Goal: Find specific page/section: Find specific page/section

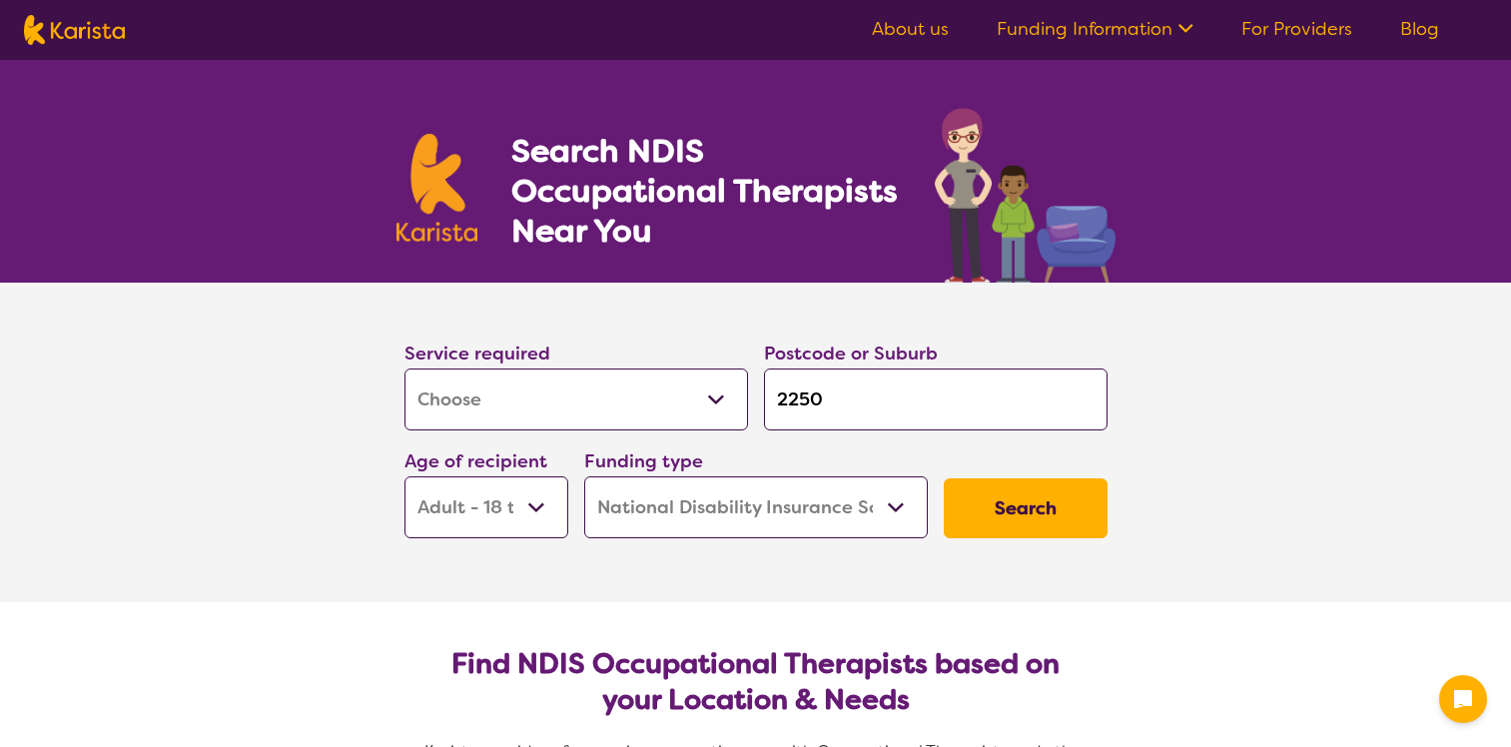
select select "[MEDICAL_DATA]"
select select "AD"
select select "NDIS"
select select "[MEDICAL_DATA]"
select select "AD"
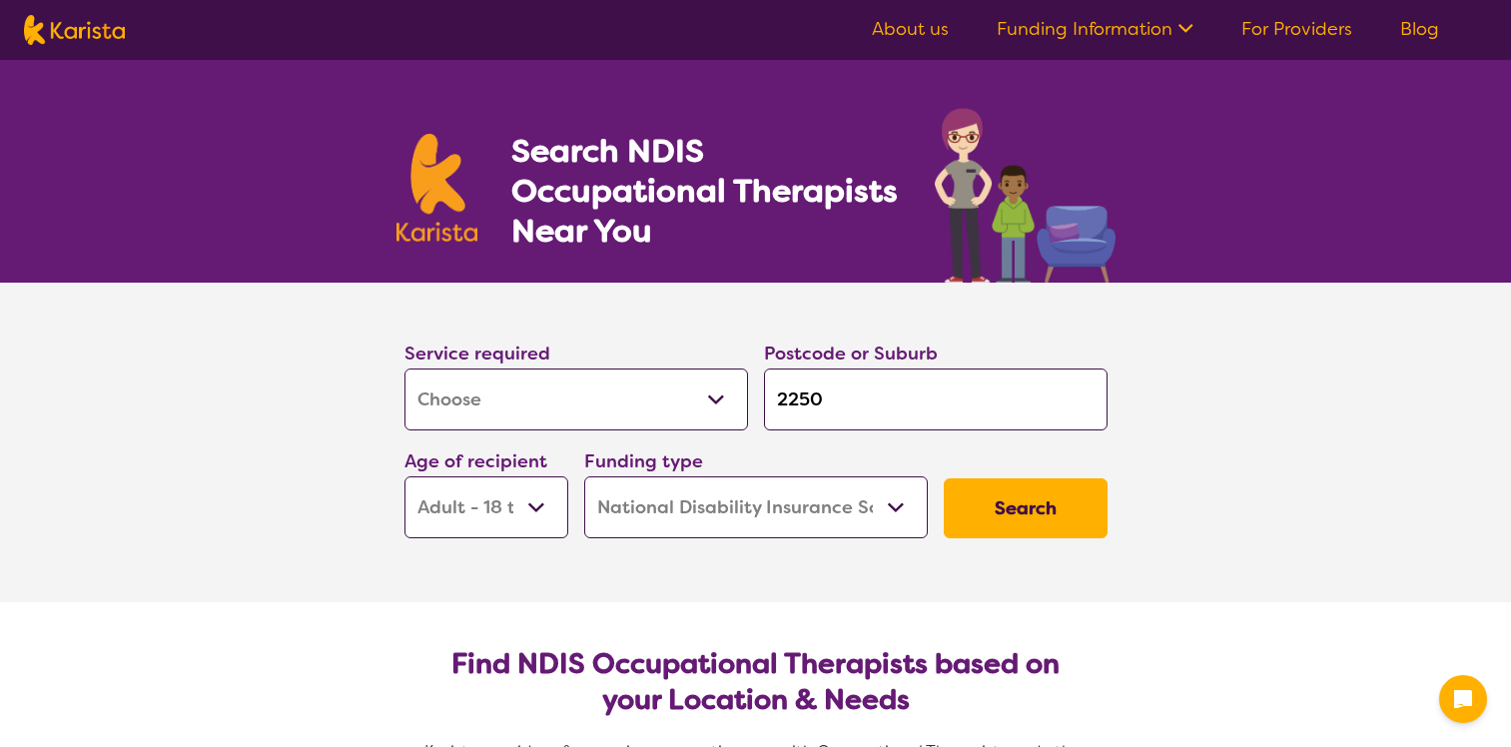
select select "NDIS"
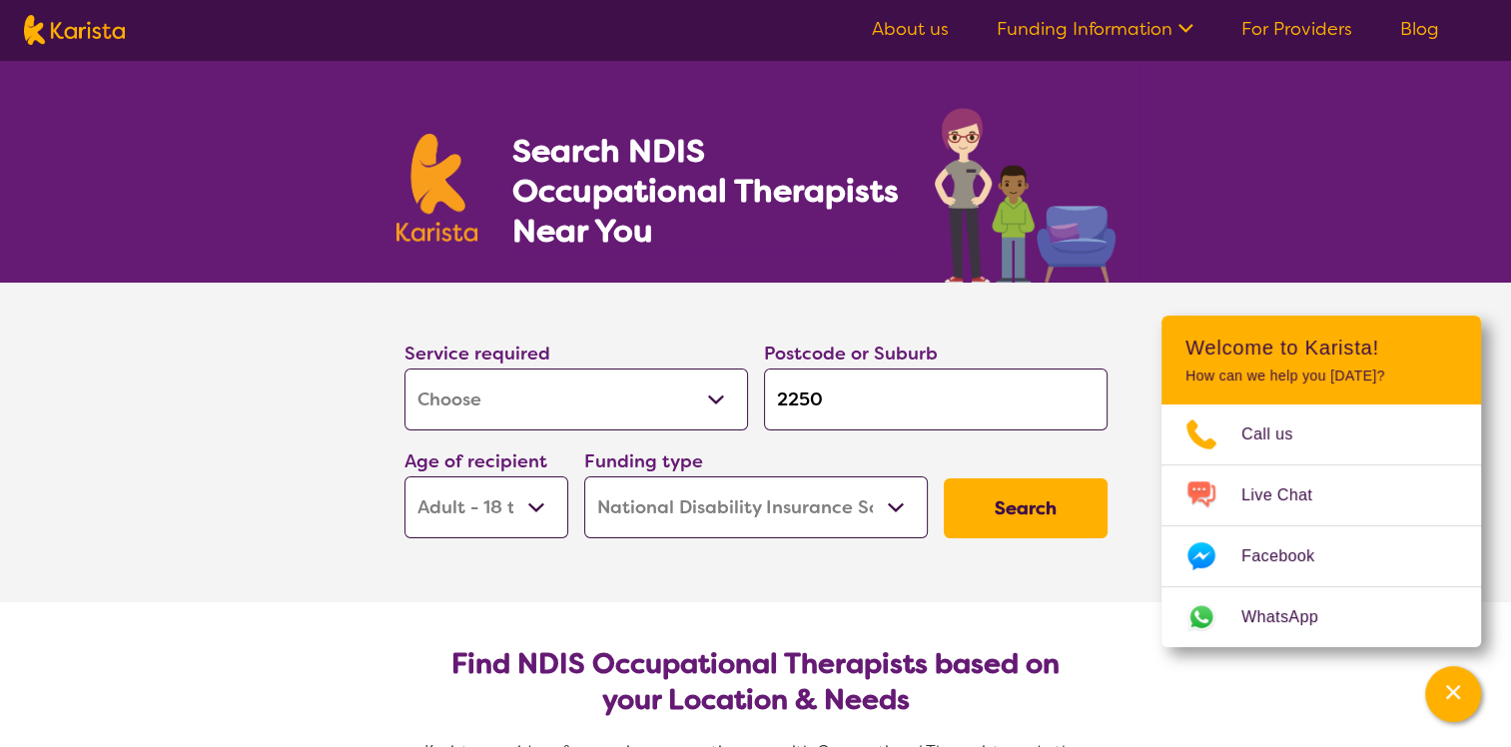
drag, startPoint x: 876, startPoint y: 393, endPoint x: 653, endPoint y: 393, distance: 222.7
click at [653, 393] on div "Service required Allied Health Assistant Assessment ([MEDICAL_DATA] or [MEDICAL…" at bounding box center [755, 439] width 719 height 216
type input "2"
type input "22"
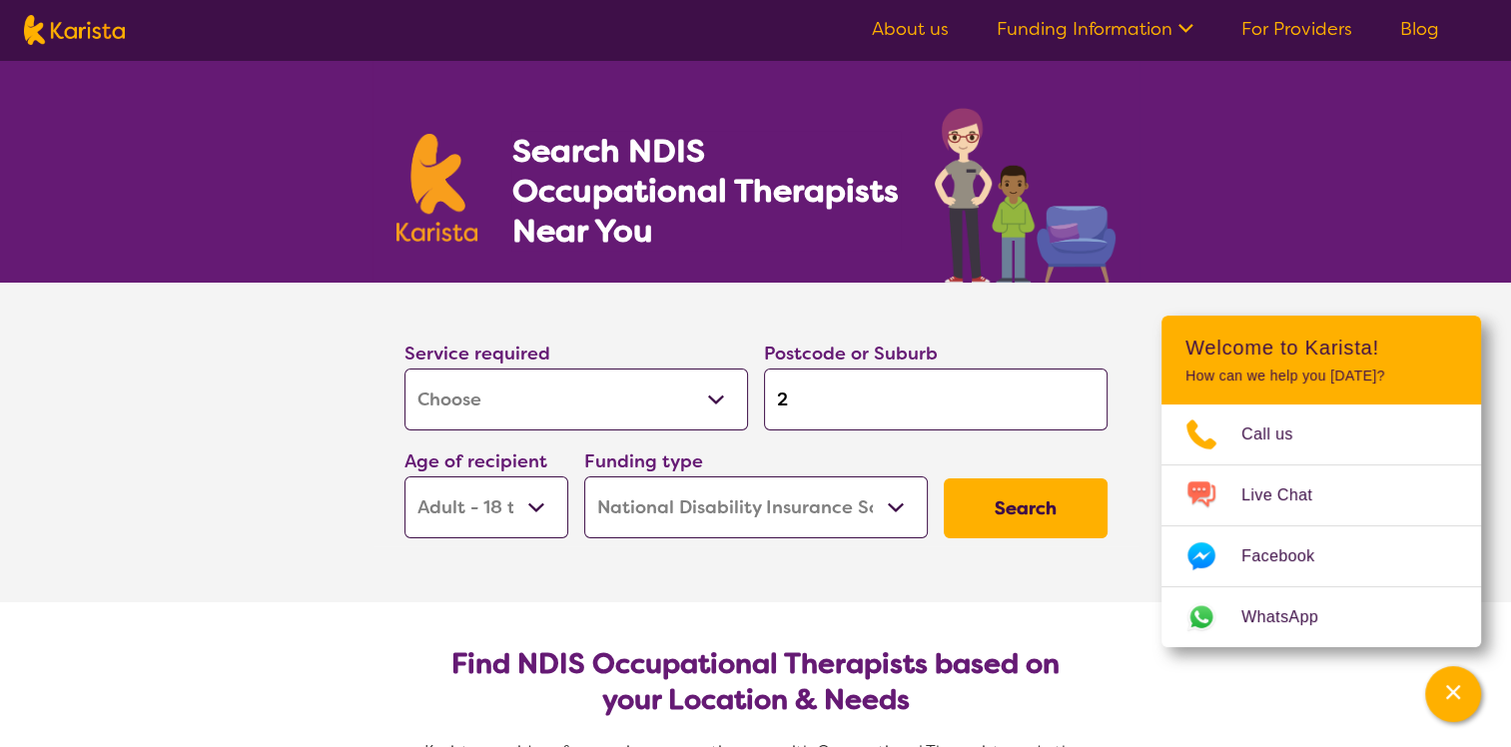
type input "22"
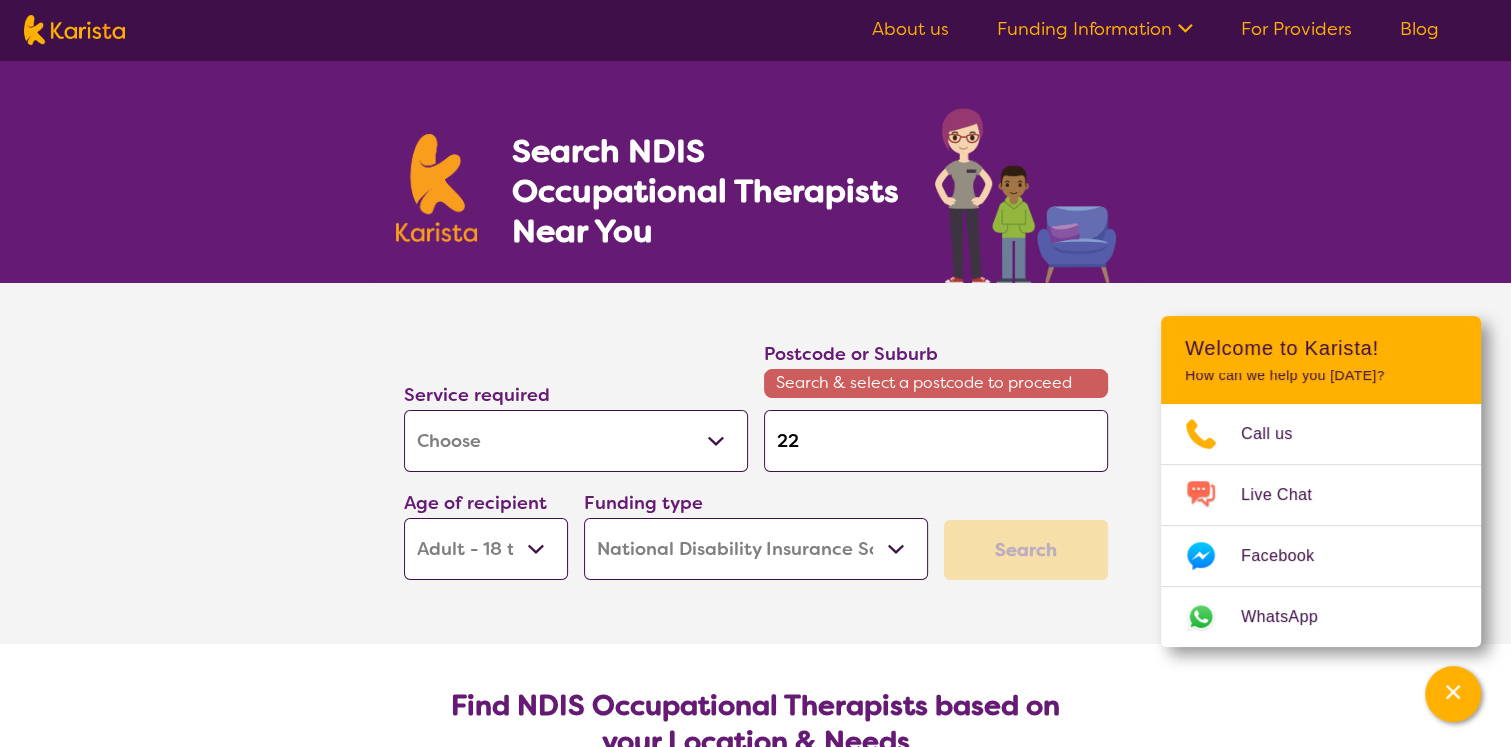
type input "226"
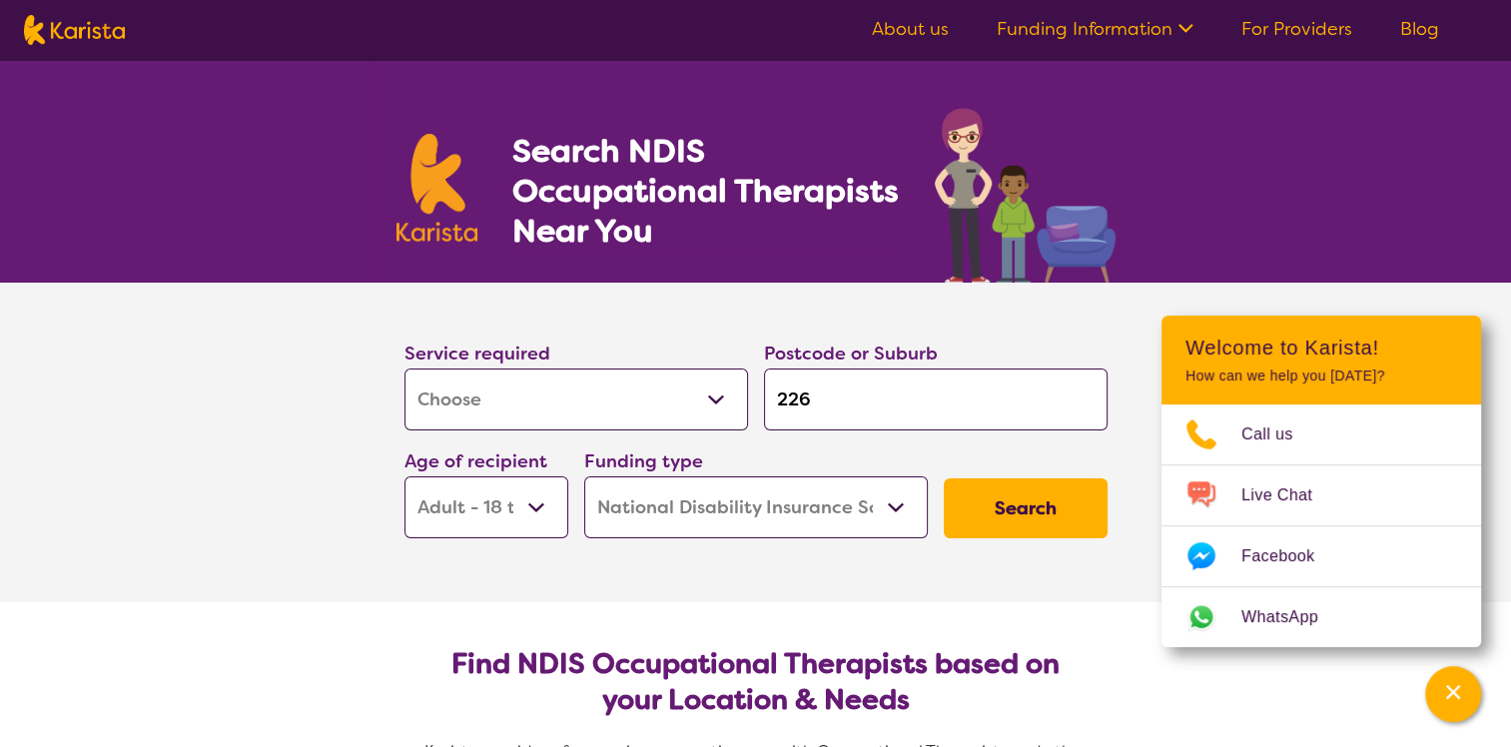
type input "2261"
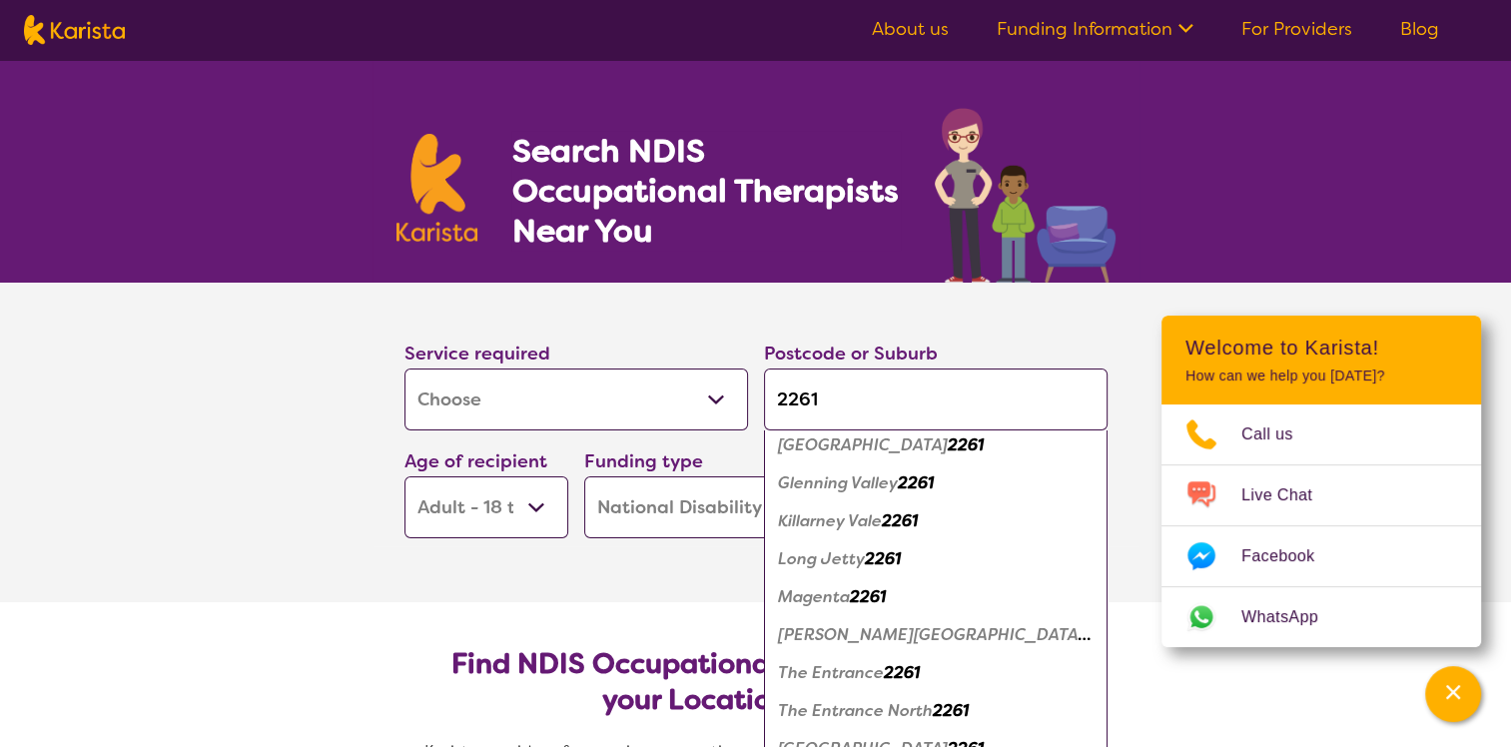
scroll to position [220, 0]
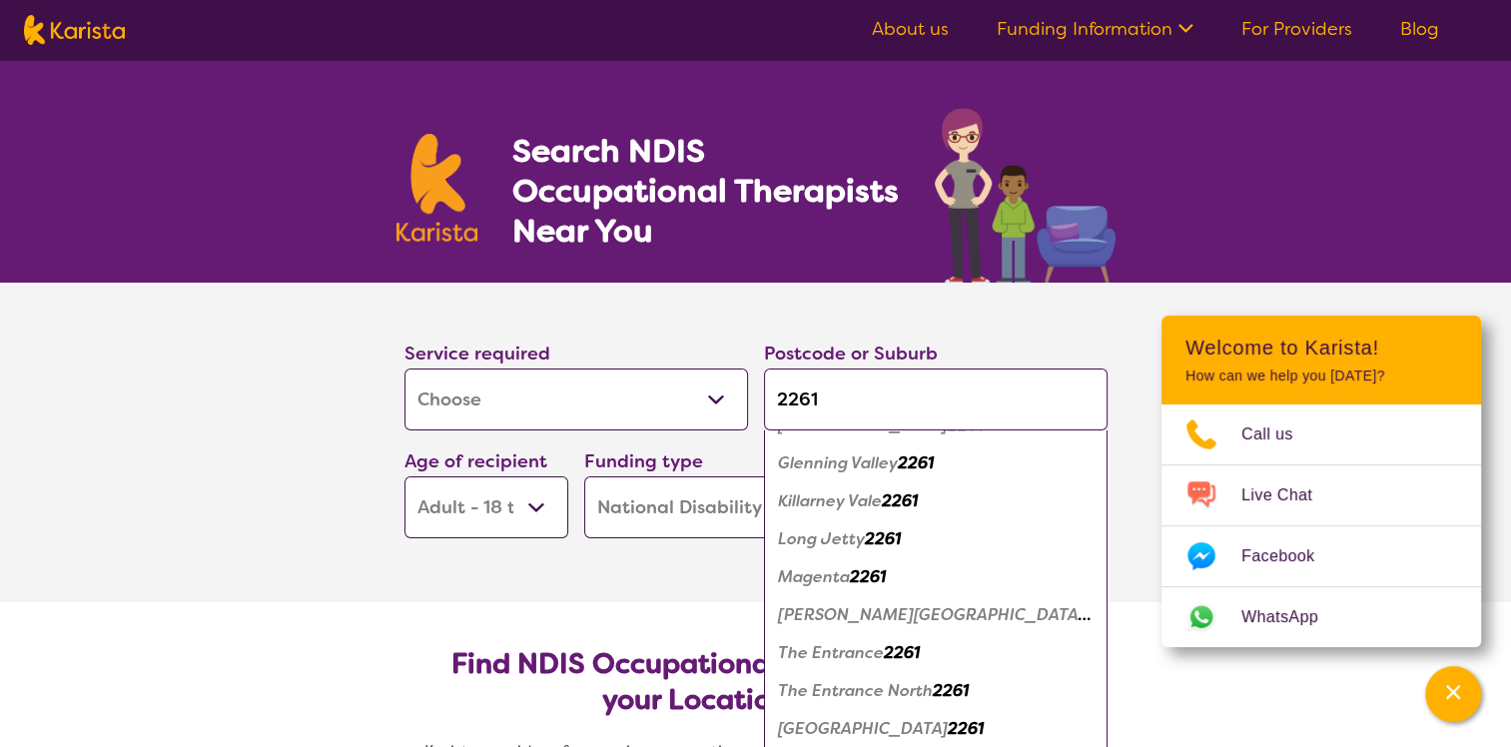
type input "2261"
click at [825, 642] on em "The Entrance" at bounding box center [831, 652] width 106 height 21
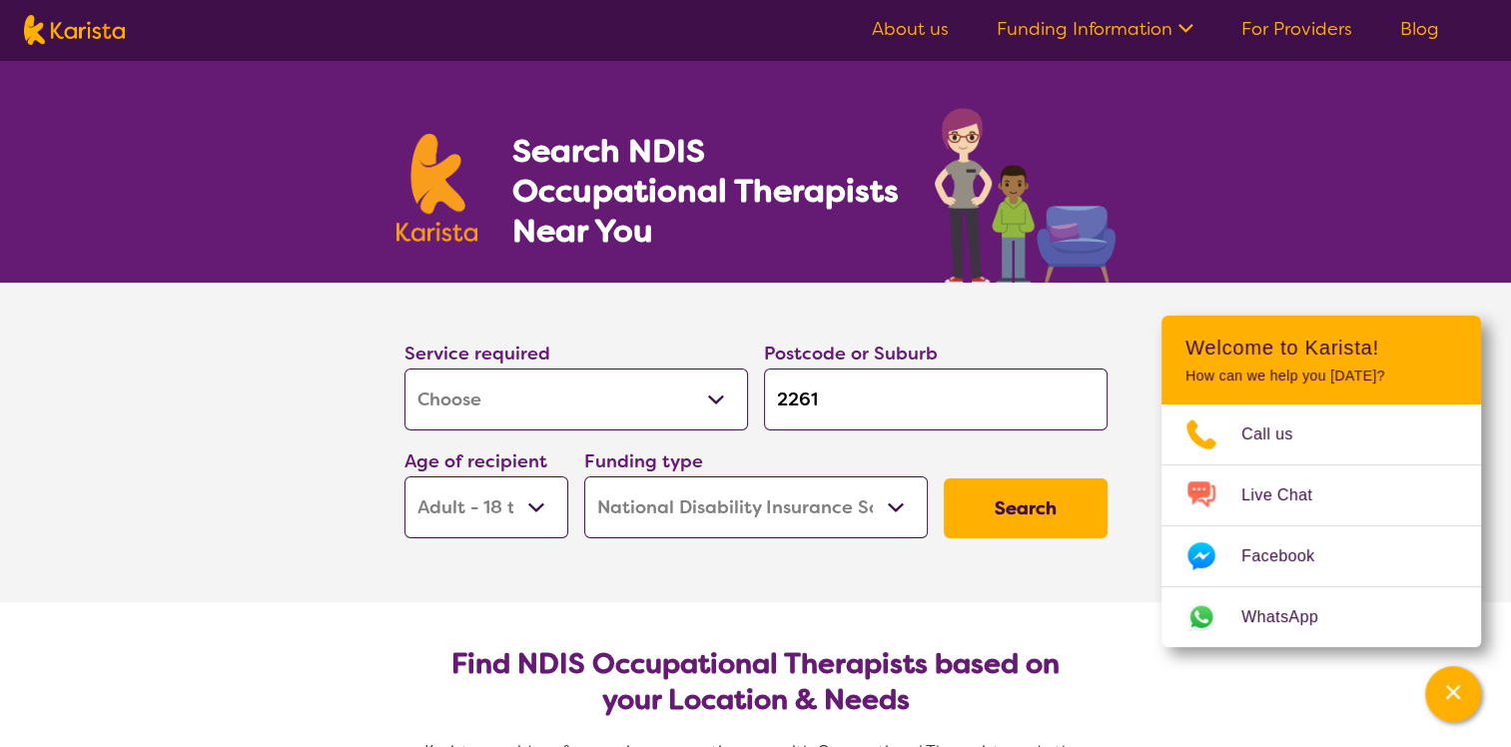
click at [519, 520] on select "Early Childhood - 0 to 9 Child - 10 to 11 Adolescent - 12 to 17 Adult - 18 to 6…" at bounding box center [486, 507] width 164 height 62
click at [404, 476] on select "Early Childhood - 0 to 9 Child - 10 to 11 Adolescent - 12 to 17 Adult - 18 to 6…" at bounding box center [486, 507] width 164 height 62
click at [533, 462] on label "Age of recipient" at bounding box center [475, 461] width 143 height 24
drag, startPoint x: 527, startPoint y: 503, endPoint x: 522, endPoint y: 524, distance: 21.6
click at [527, 503] on select "Early Childhood - 0 to 9 Child - 10 to 11 Adolescent - 12 to 17 Adult - 18 to 6…" at bounding box center [486, 507] width 164 height 62
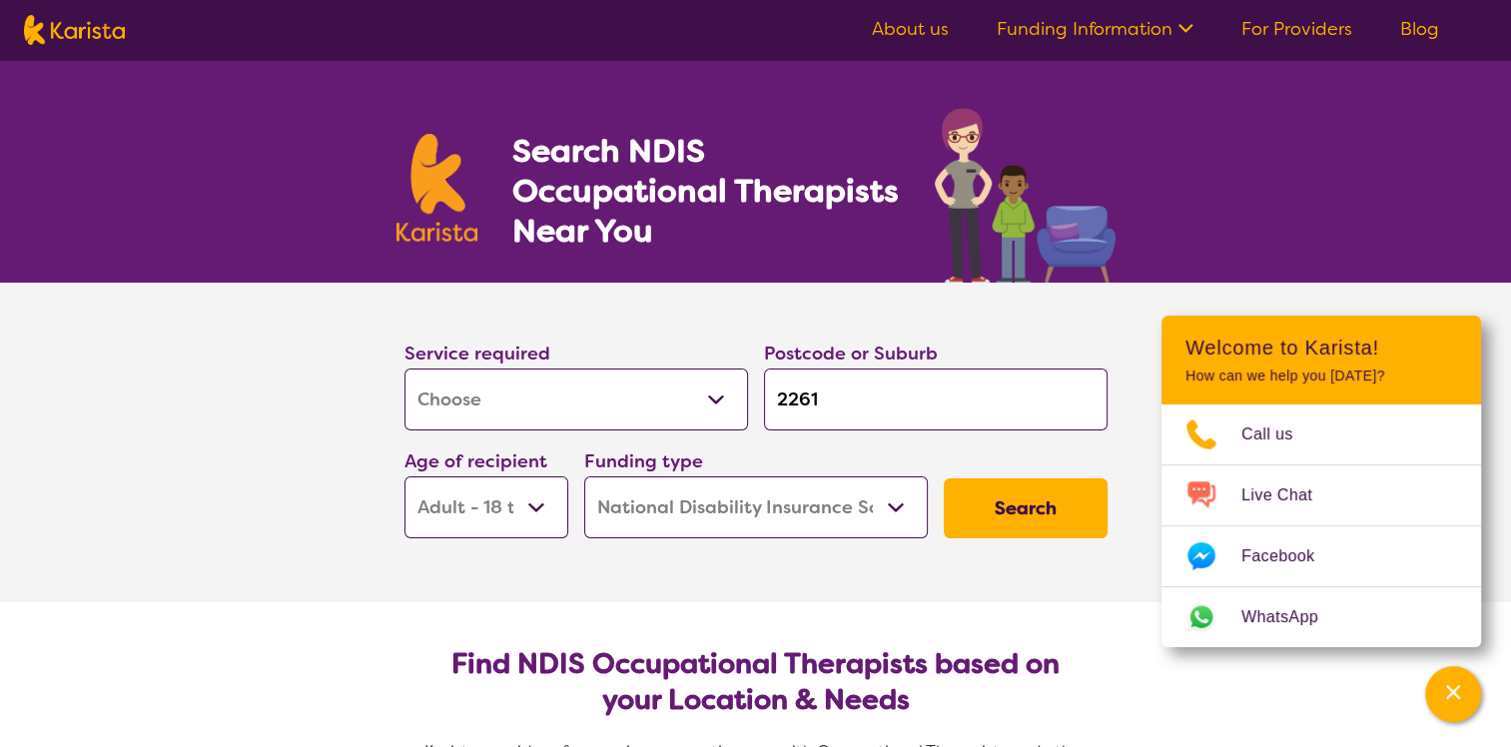
select select "AG"
click at [404, 476] on select "Early Childhood - 0 to 9 Child - 10 to 11 Adolescent - 12 to 17 Adult - 18 to 6…" at bounding box center [486, 507] width 164 height 62
select select "AG"
click at [997, 513] on button "Search" at bounding box center [1026, 508] width 164 height 60
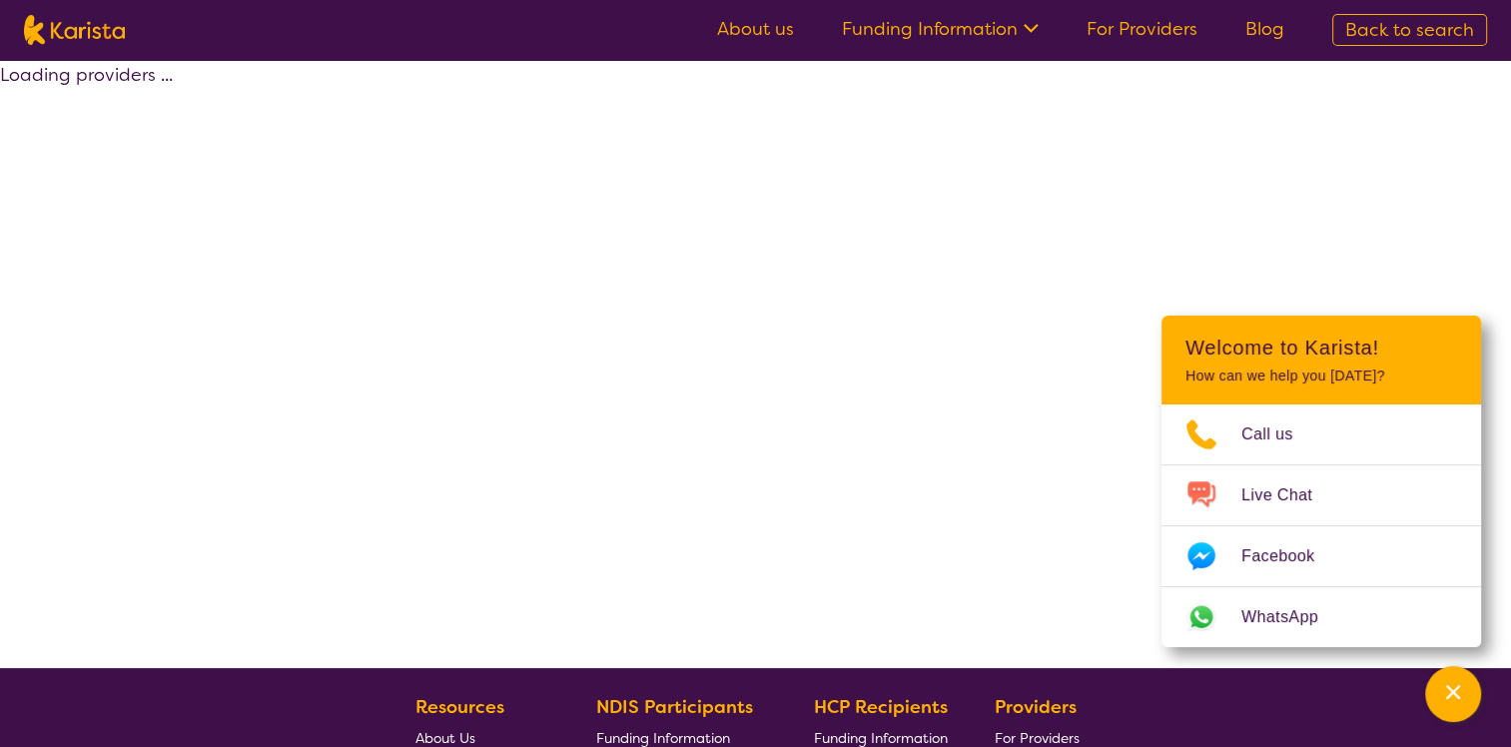
select select "by_score"
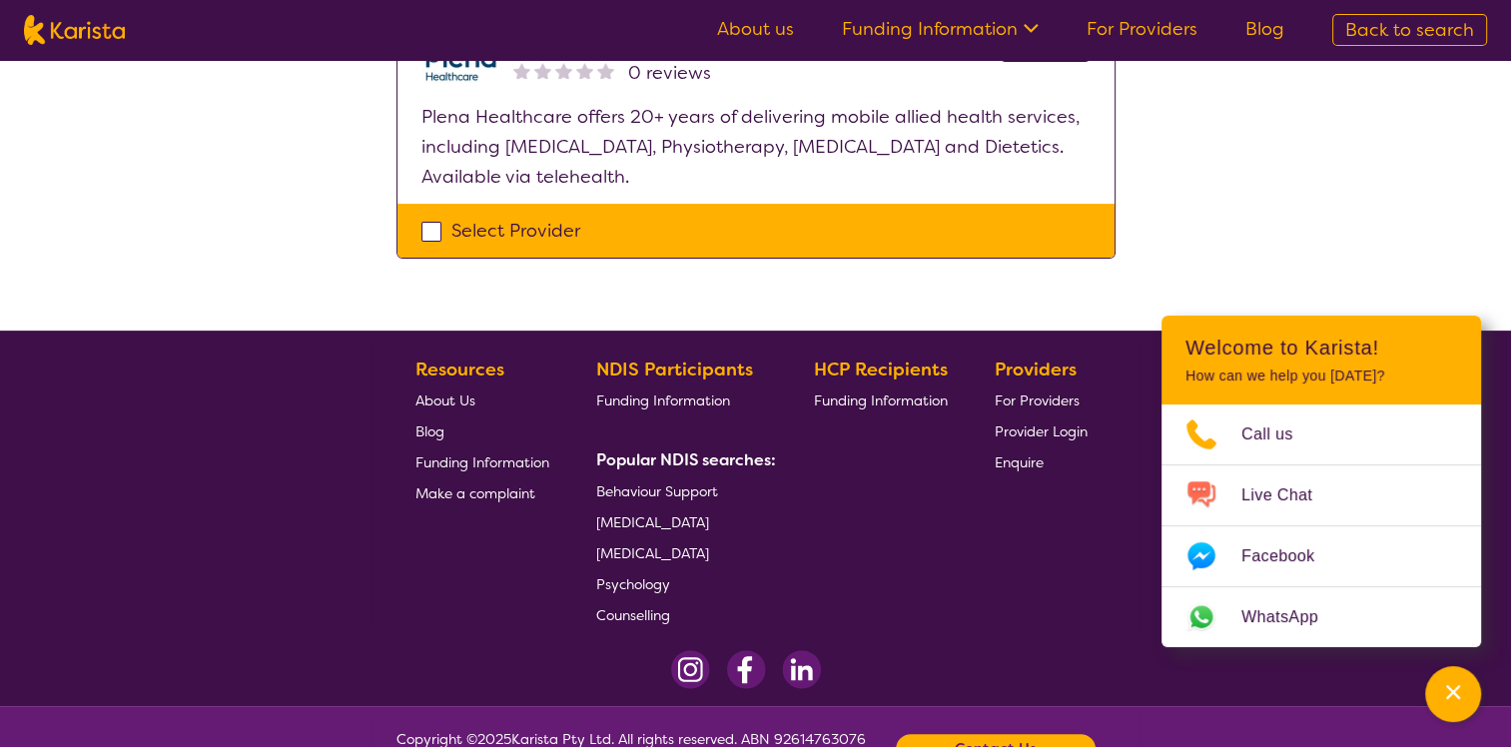
scroll to position [404, 0]
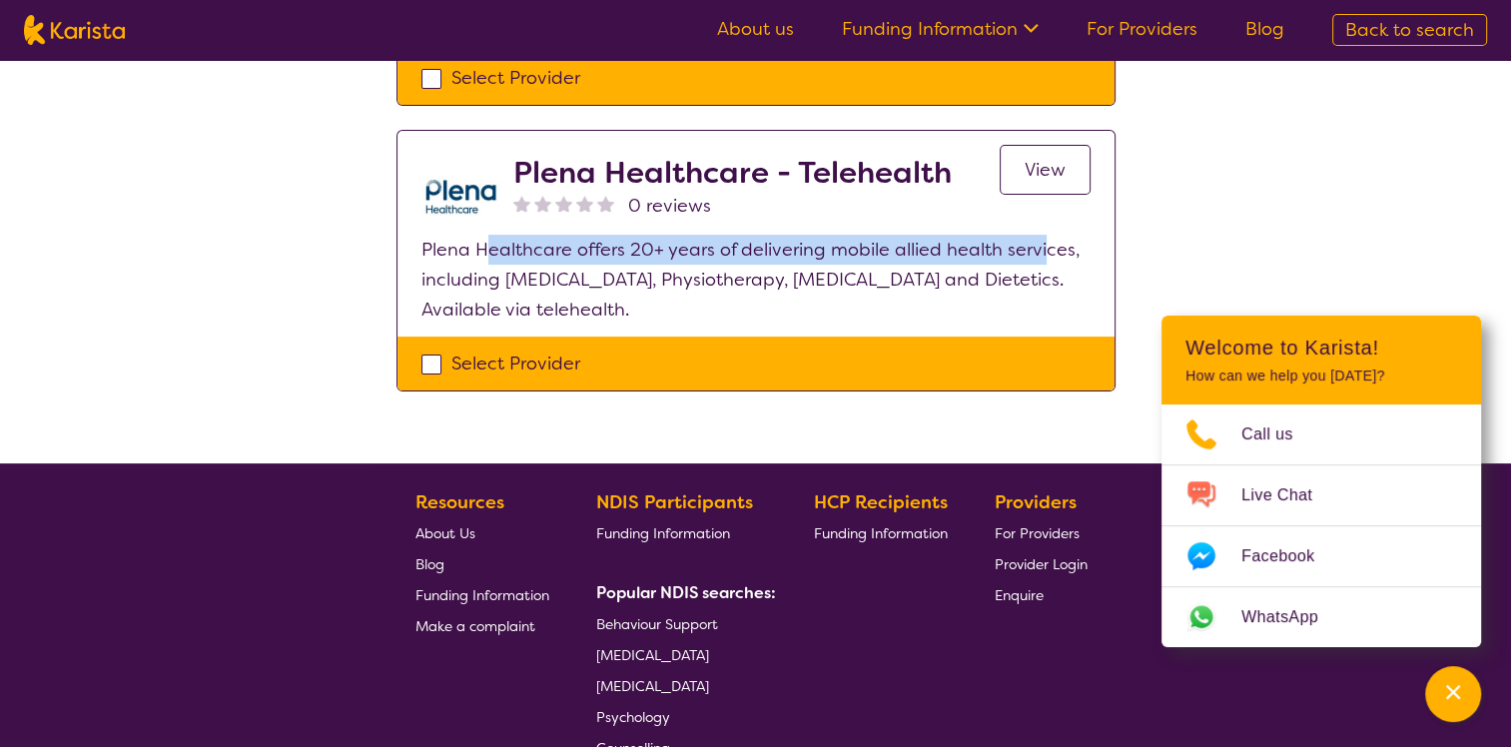
drag, startPoint x: 491, startPoint y: 244, endPoint x: 1044, endPoint y: 250, distance: 552.3
click at [1044, 250] on p "Plena Healthcare offers 20+ years of delivering mobile allied health services, …" at bounding box center [755, 280] width 669 height 90
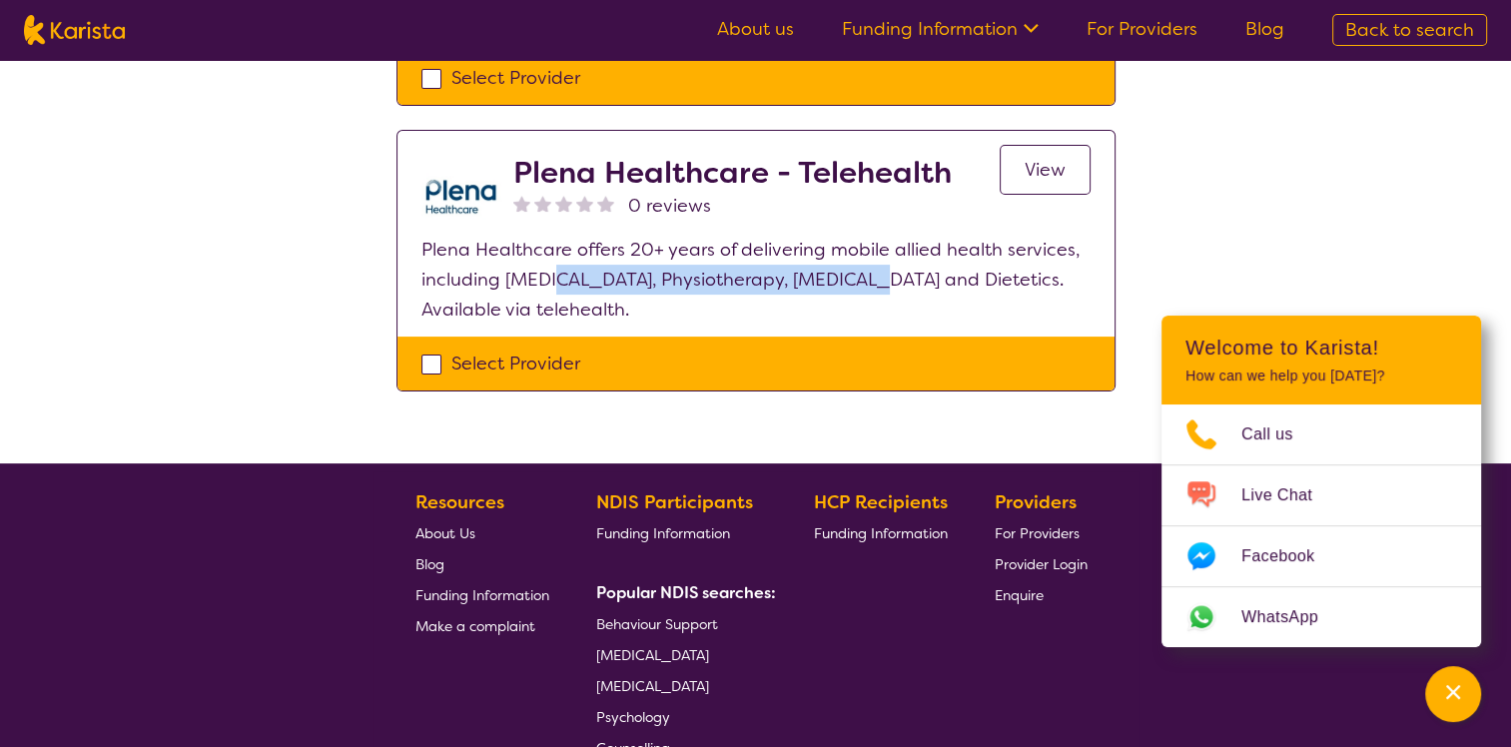
drag, startPoint x: 557, startPoint y: 275, endPoint x: 864, endPoint y: 282, distance: 306.7
click at [864, 282] on p "Plena Healthcare offers 20+ years of delivering mobile allied health services, …" at bounding box center [755, 280] width 669 height 90
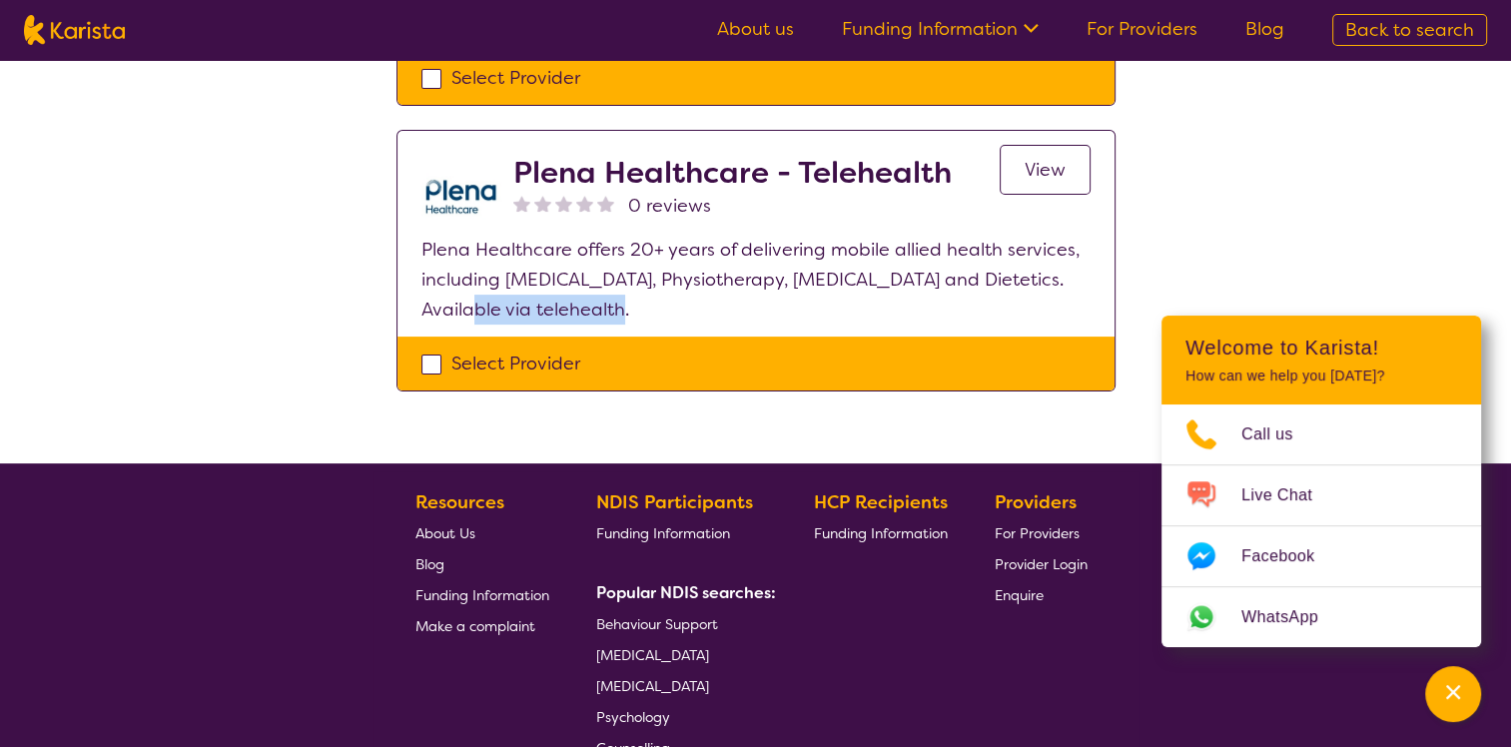
click at [632, 312] on p "Plena Healthcare offers 20+ years of delivering mobile allied health services, …" at bounding box center [755, 280] width 669 height 90
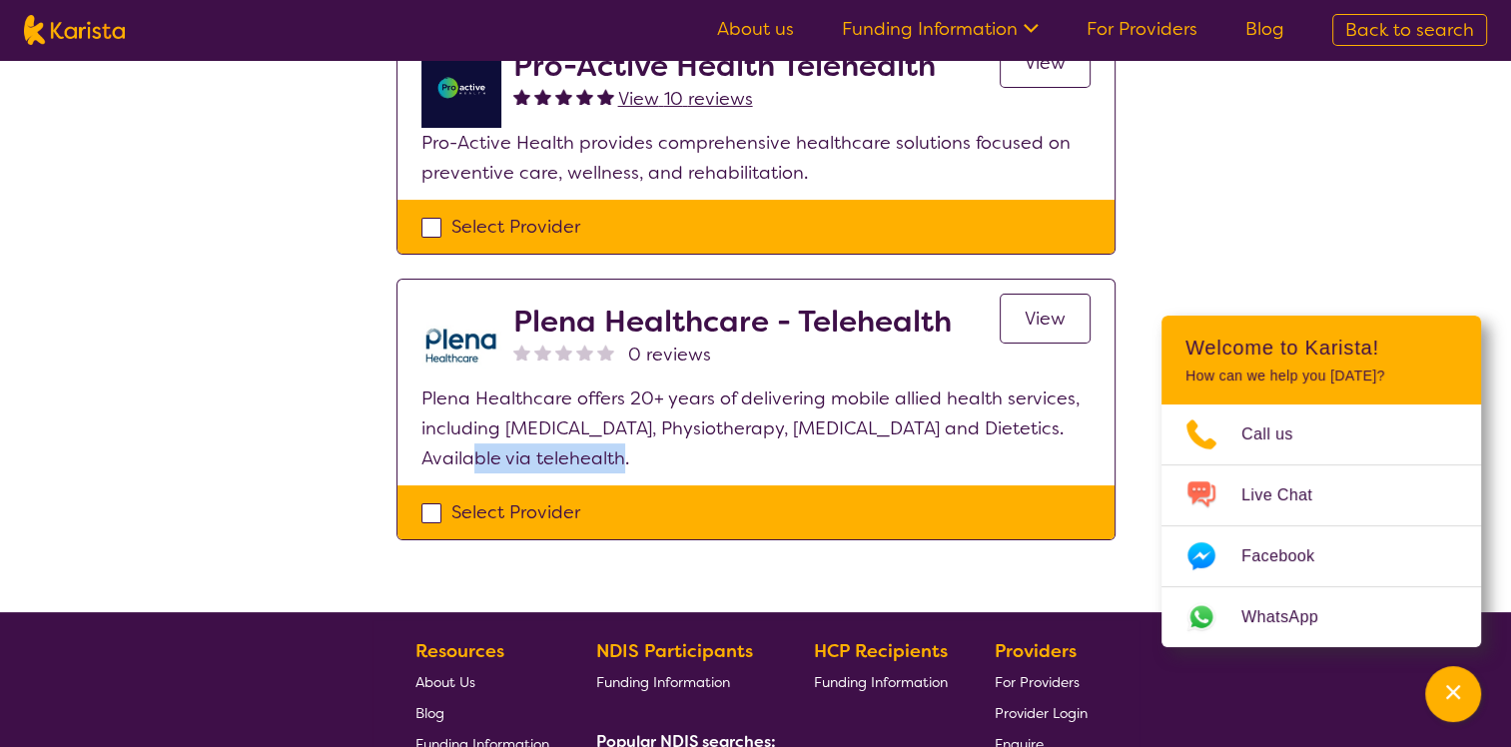
scroll to position [205, 0]
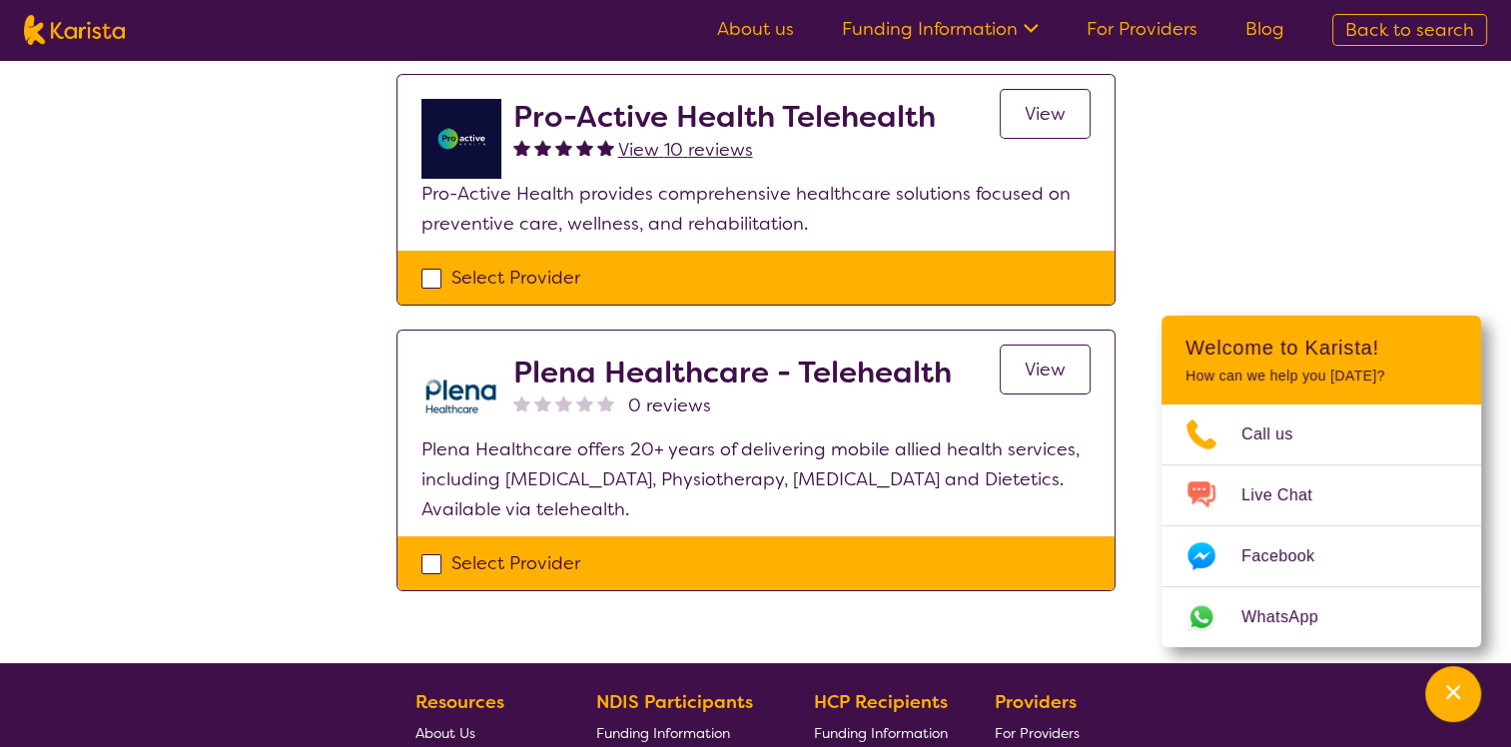
click at [471, 557] on div "Select Provider" at bounding box center [755, 563] width 669 height 30
checkbox input "true"
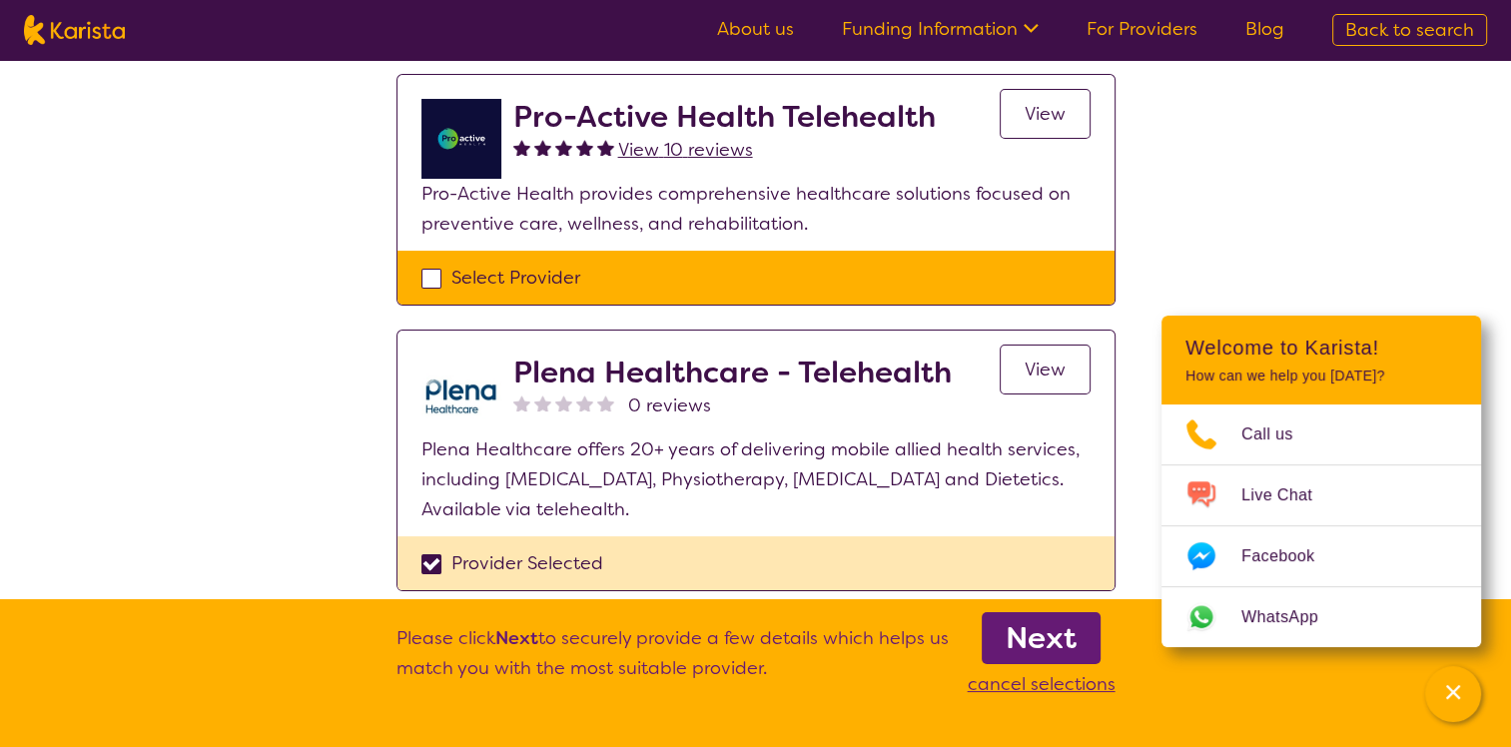
click at [1039, 377] on span "View" at bounding box center [1045, 369] width 41 height 24
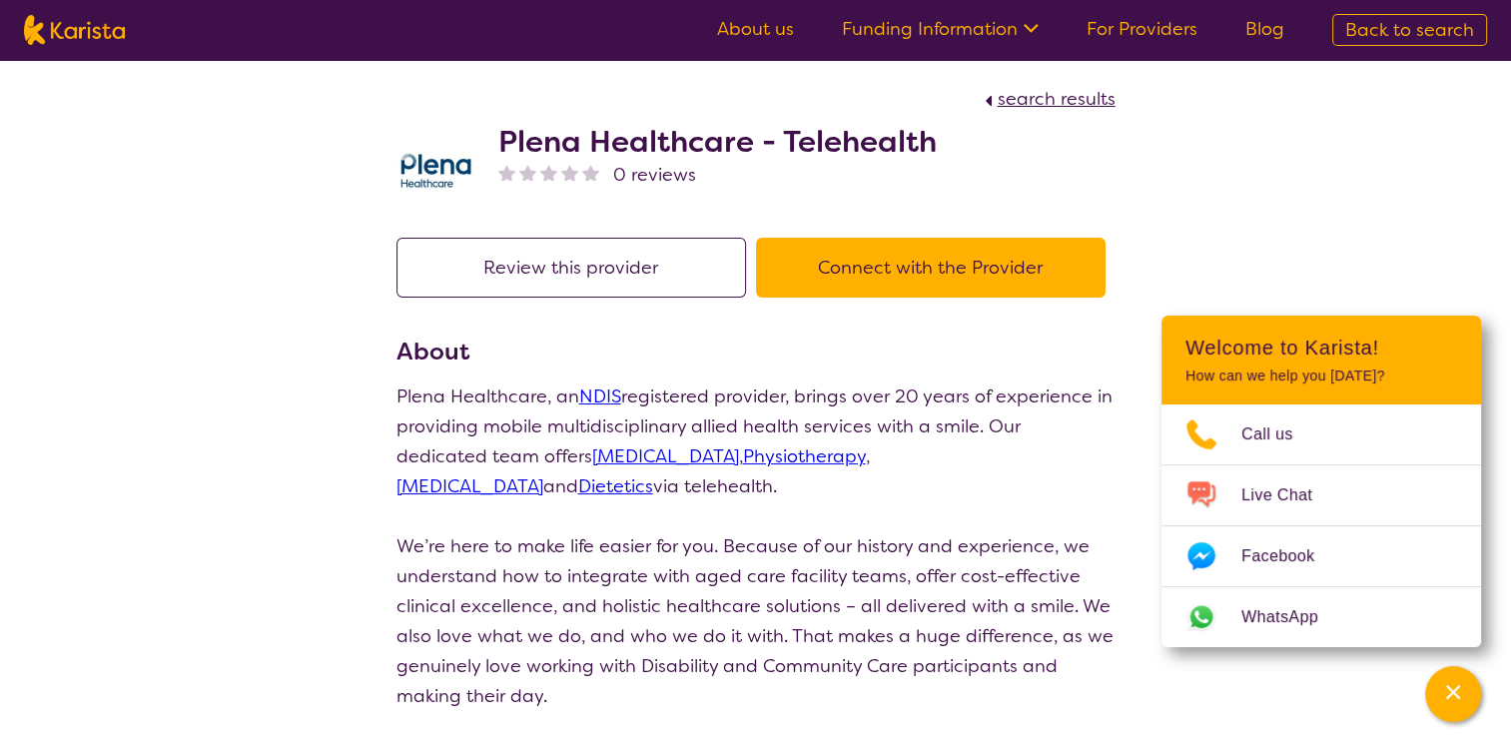
click at [919, 263] on button "Connect with the Provider" at bounding box center [931, 268] width 350 height 60
